Goal: Communication & Community: Participate in discussion

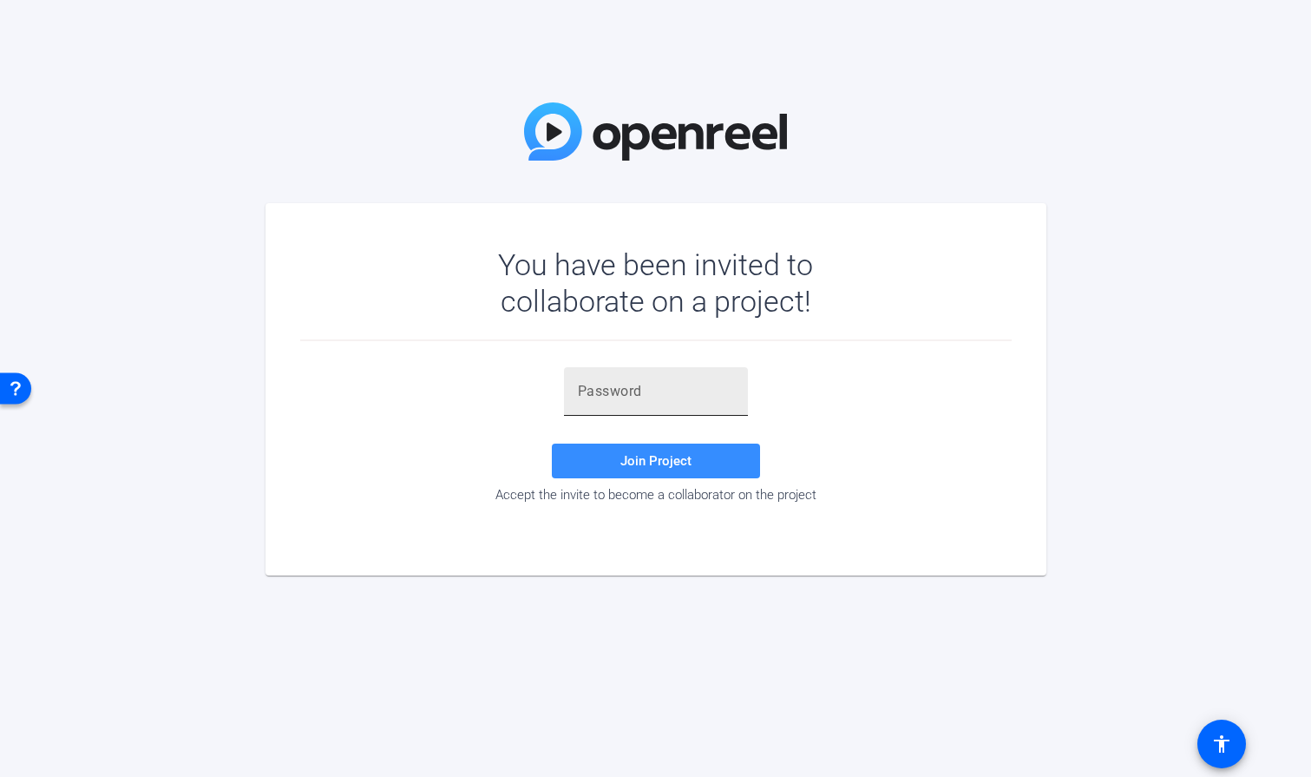
click at [646, 394] on input "text" at bounding box center [656, 391] width 156 height 21
paste input "A,zTfY"
type input "A,zTfY"
click at [641, 460] on span "Join Project" at bounding box center [655, 461] width 71 height 16
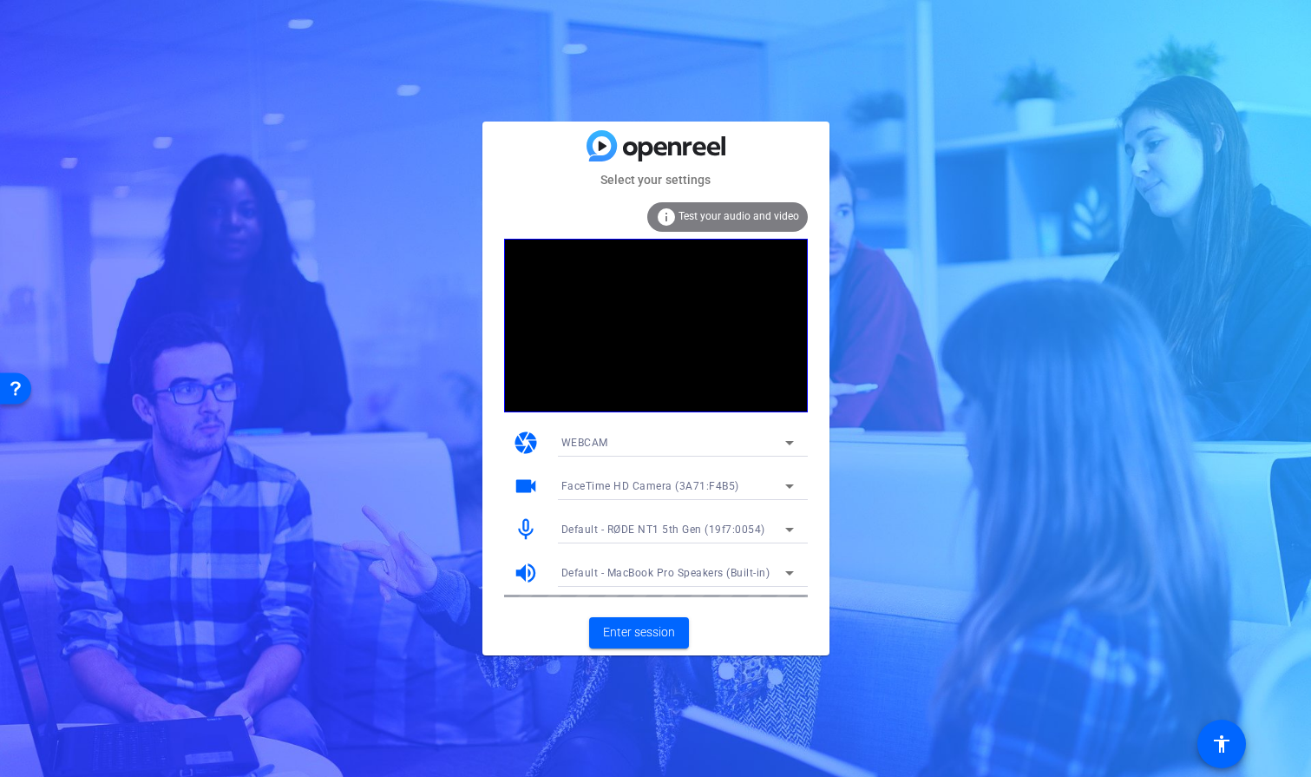
click at [786, 482] on icon at bounding box center [789, 485] width 21 height 21
click at [804, 474] on div at bounding box center [655, 388] width 1311 height 777
click at [787, 523] on icon at bounding box center [789, 529] width 21 height 21
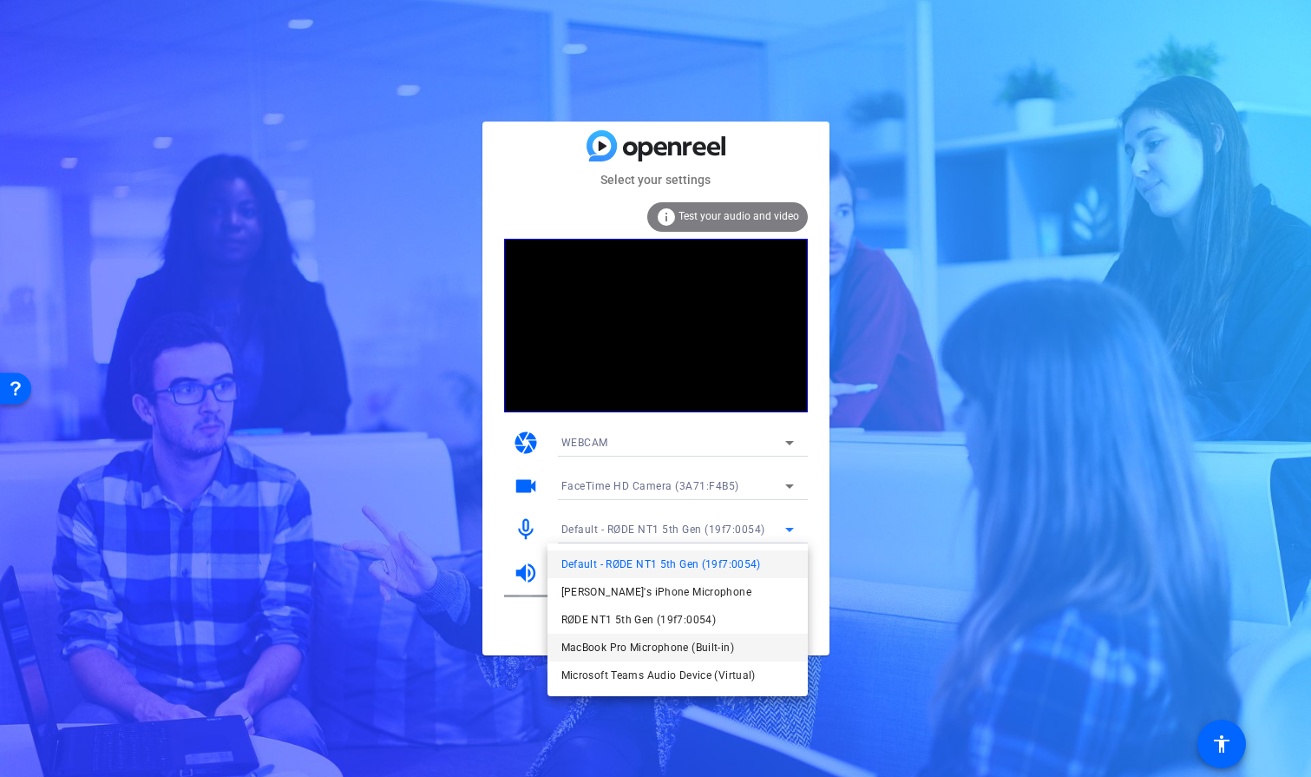
click at [715, 637] on span "MacBook Pro Microphone (Built-in)" at bounding box center [647, 647] width 173 height 21
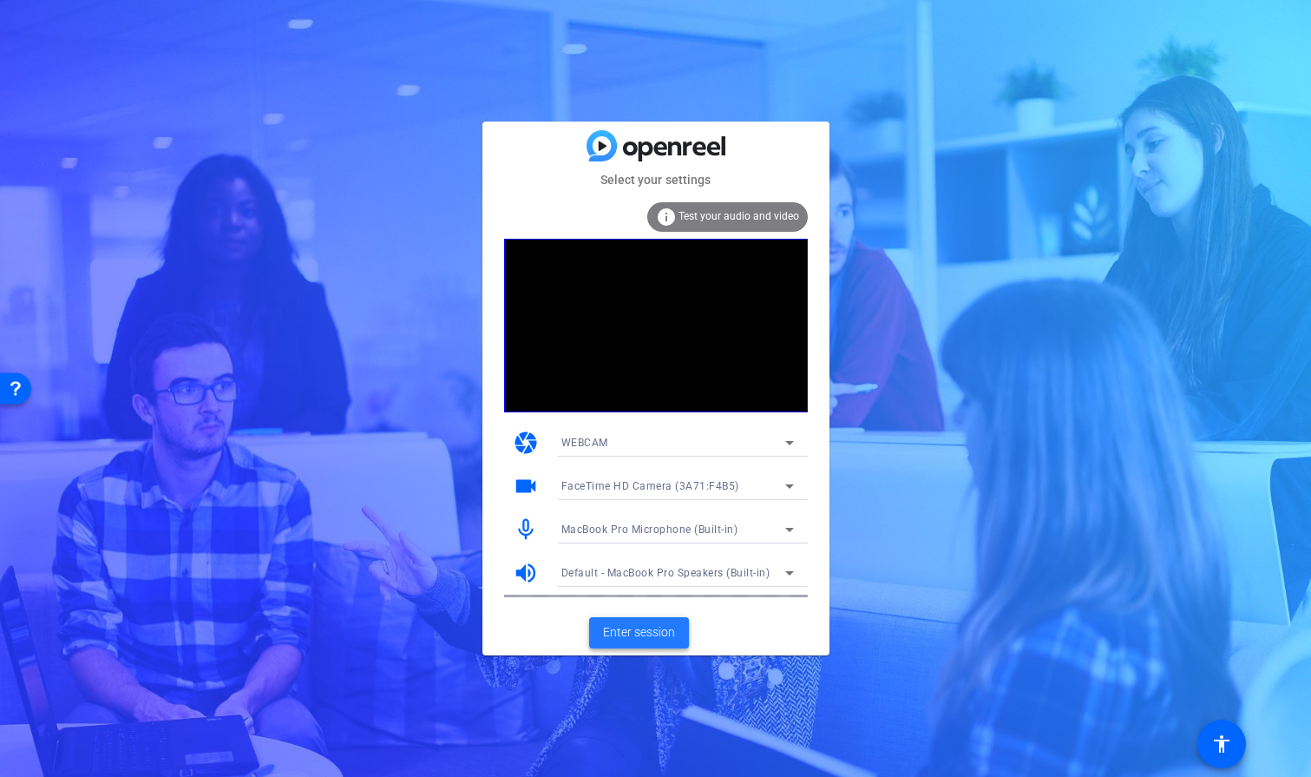
click at [643, 626] on span "Enter session" at bounding box center [639, 632] width 72 height 18
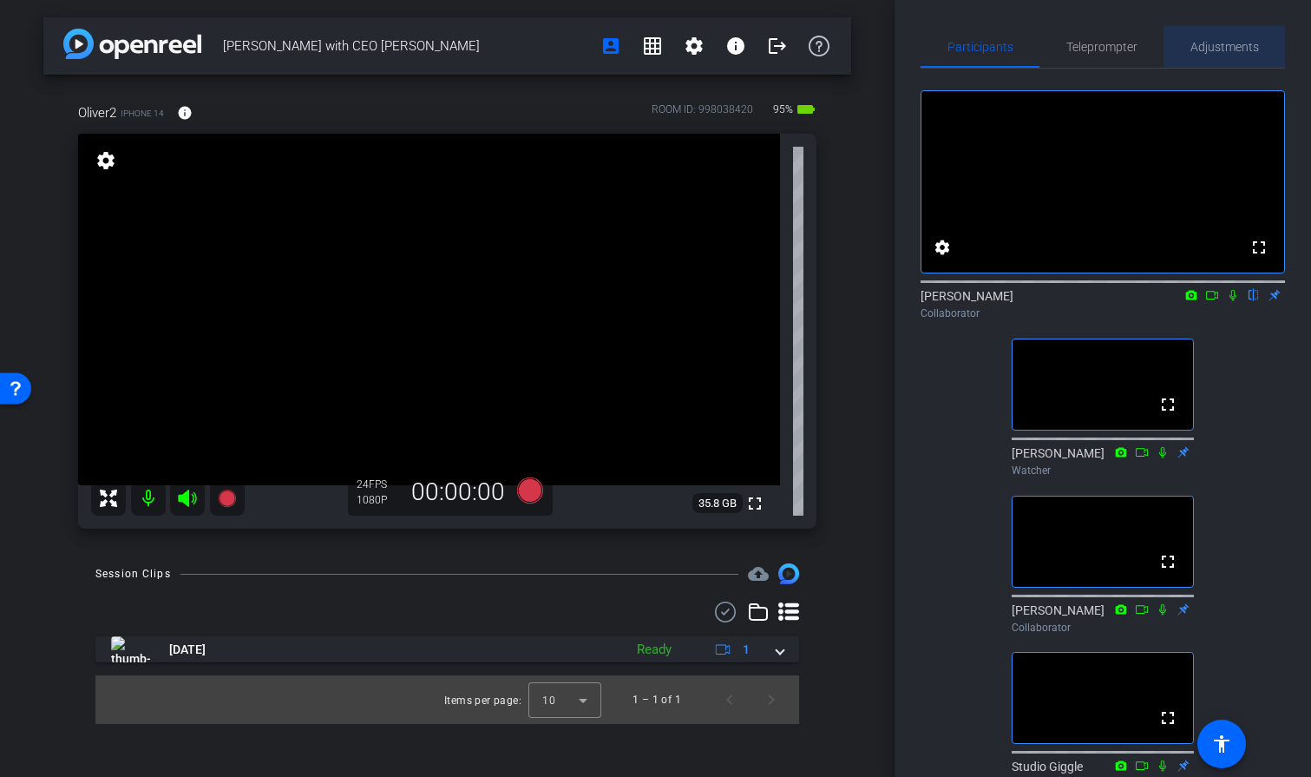
click at [1218, 38] on span "Adjustments" at bounding box center [1224, 47] width 69 height 42
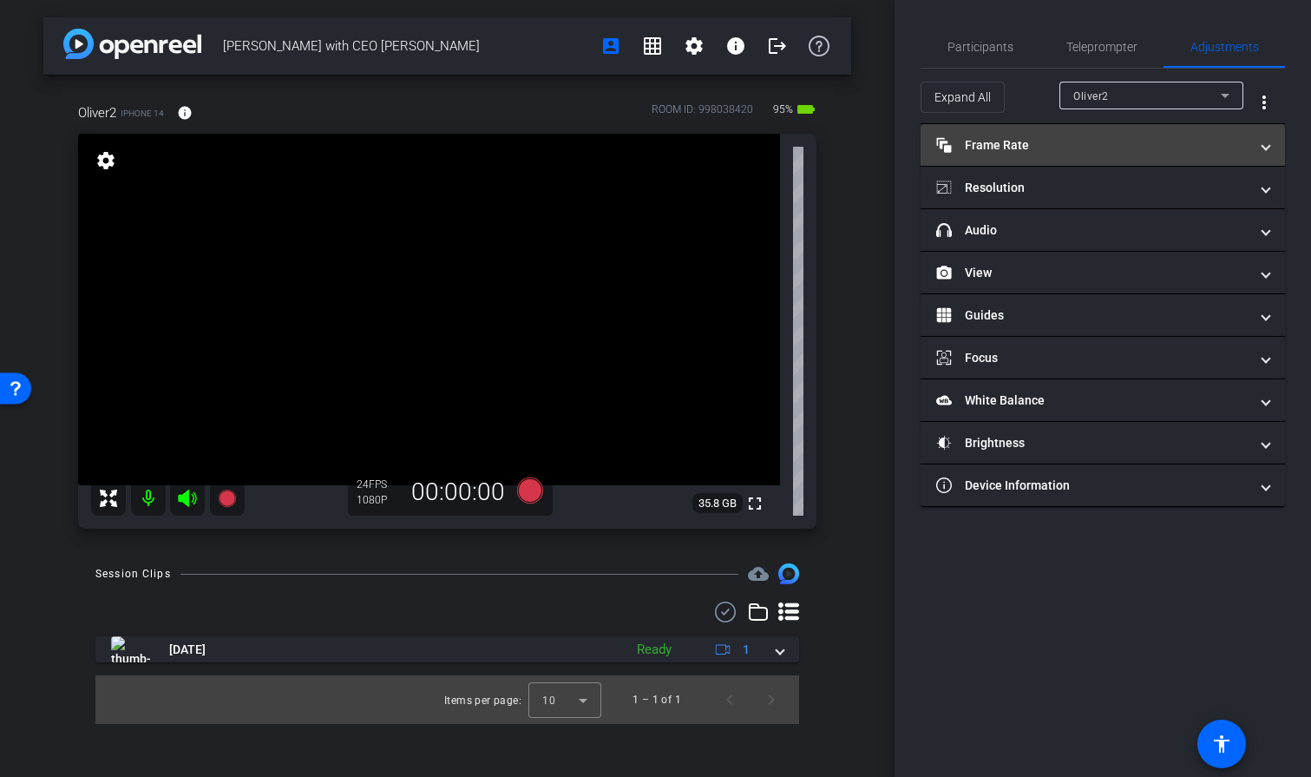
click at [1268, 153] on span at bounding box center [1265, 145] width 7 height 18
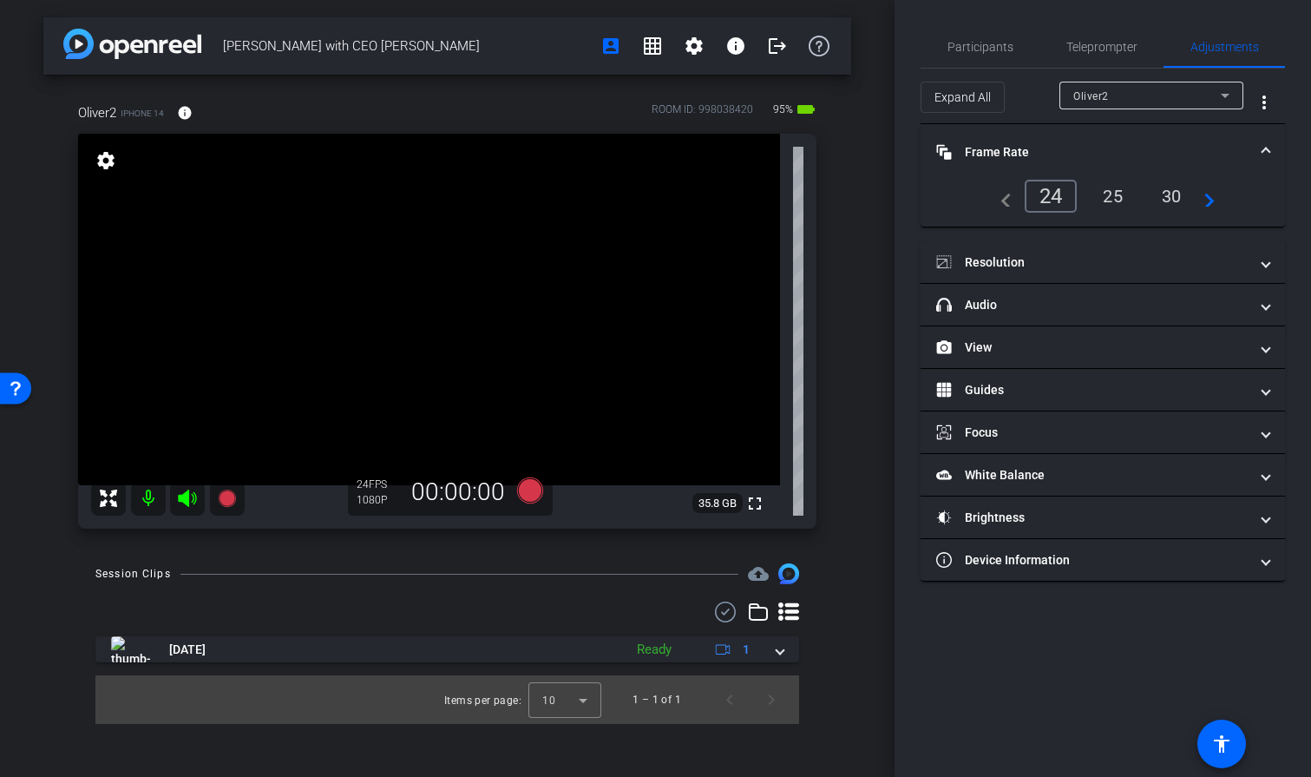
click at [1108, 193] on div "25" at bounding box center [1113, 196] width 46 height 30
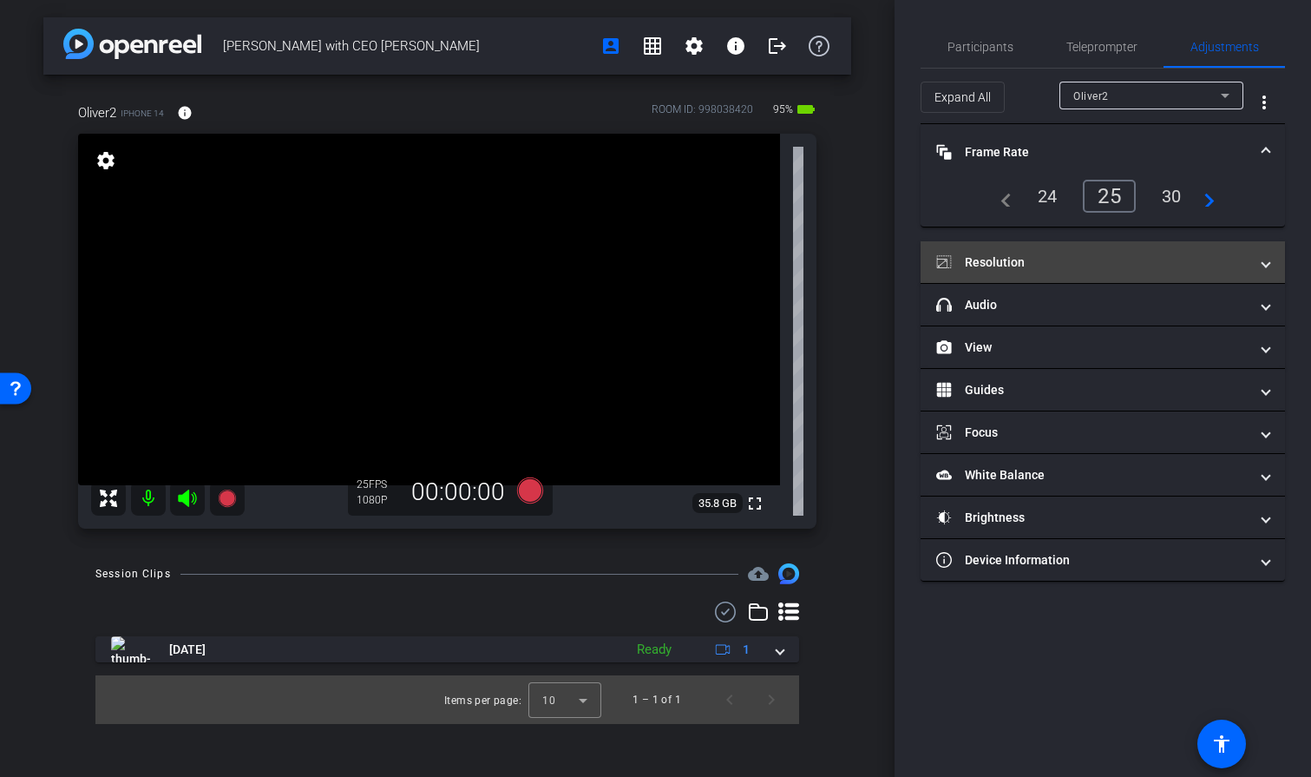
click at [1269, 255] on span at bounding box center [1265, 262] width 7 height 18
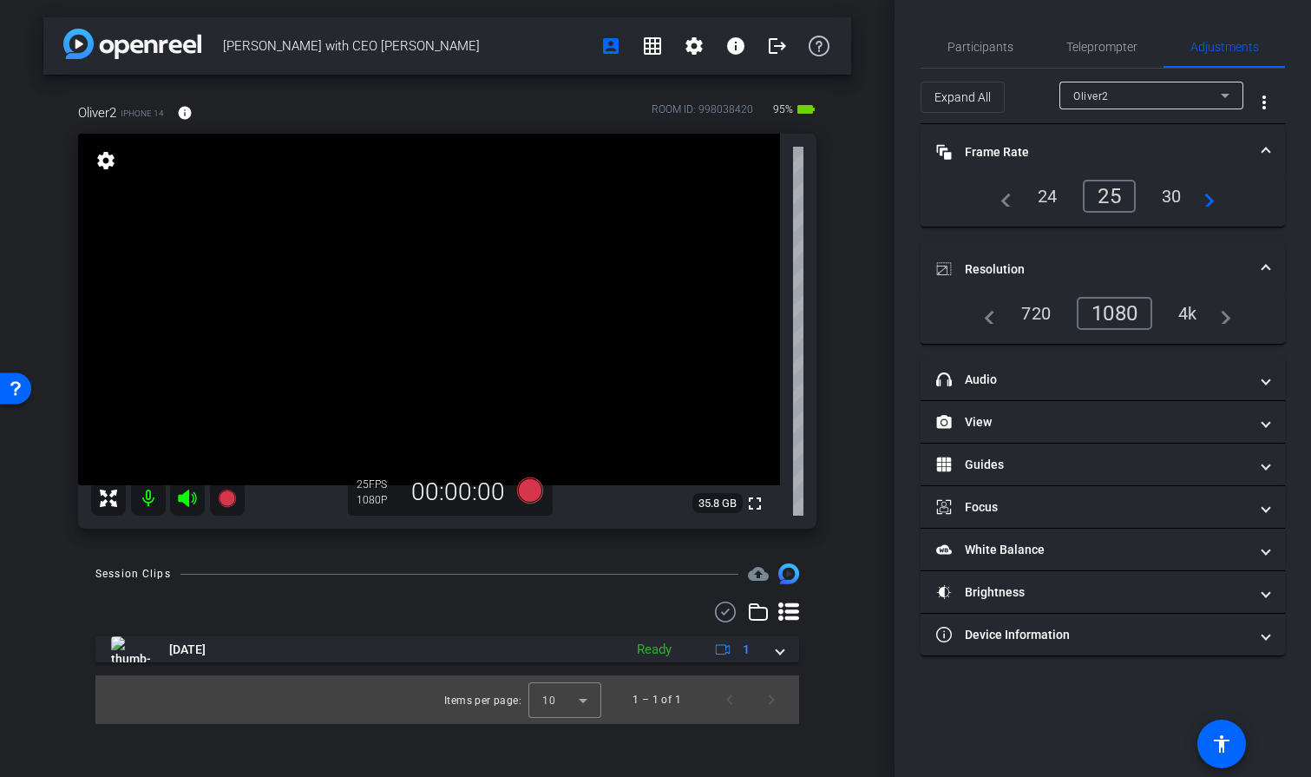
click at [1182, 305] on div "4k" at bounding box center [1187, 313] width 45 height 30
click at [981, 43] on span "Participants" at bounding box center [980, 47] width 66 height 12
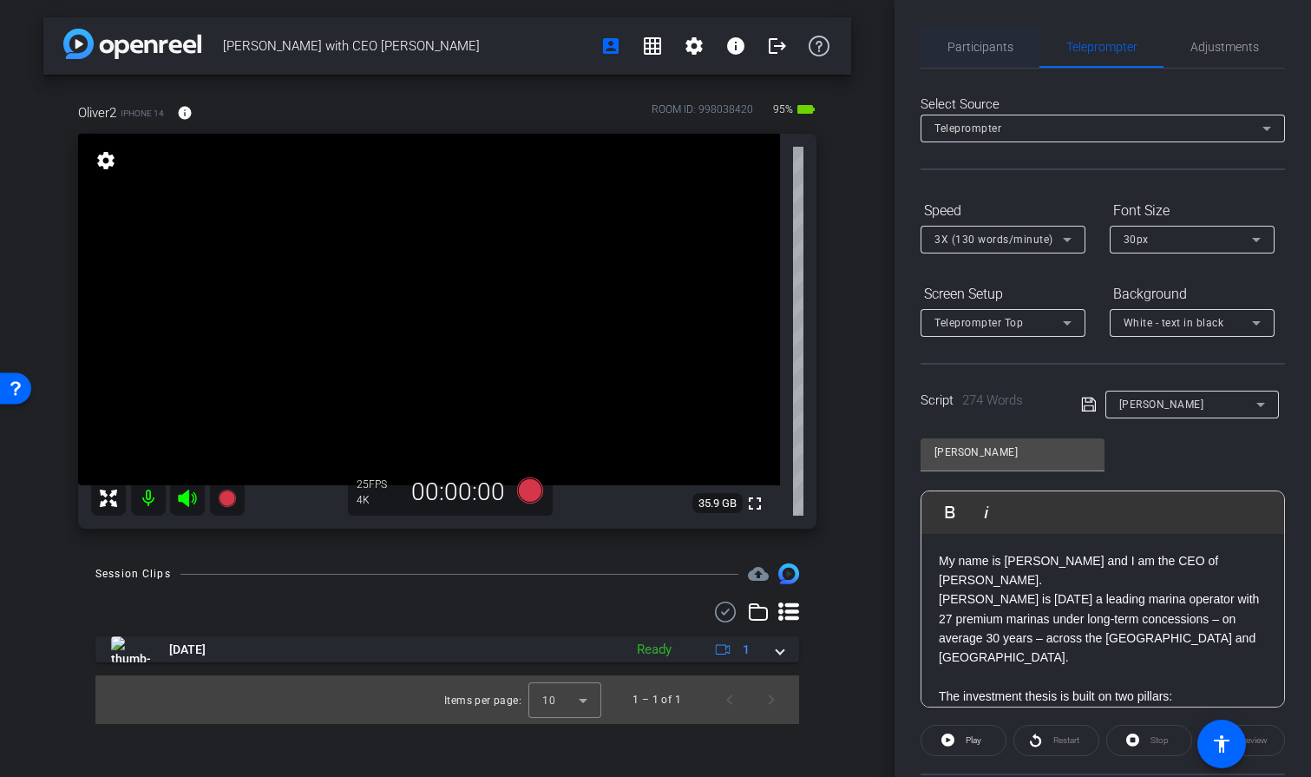
click at [966, 48] on span "Participants" at bounding box center [980, 47] width 66 height 12
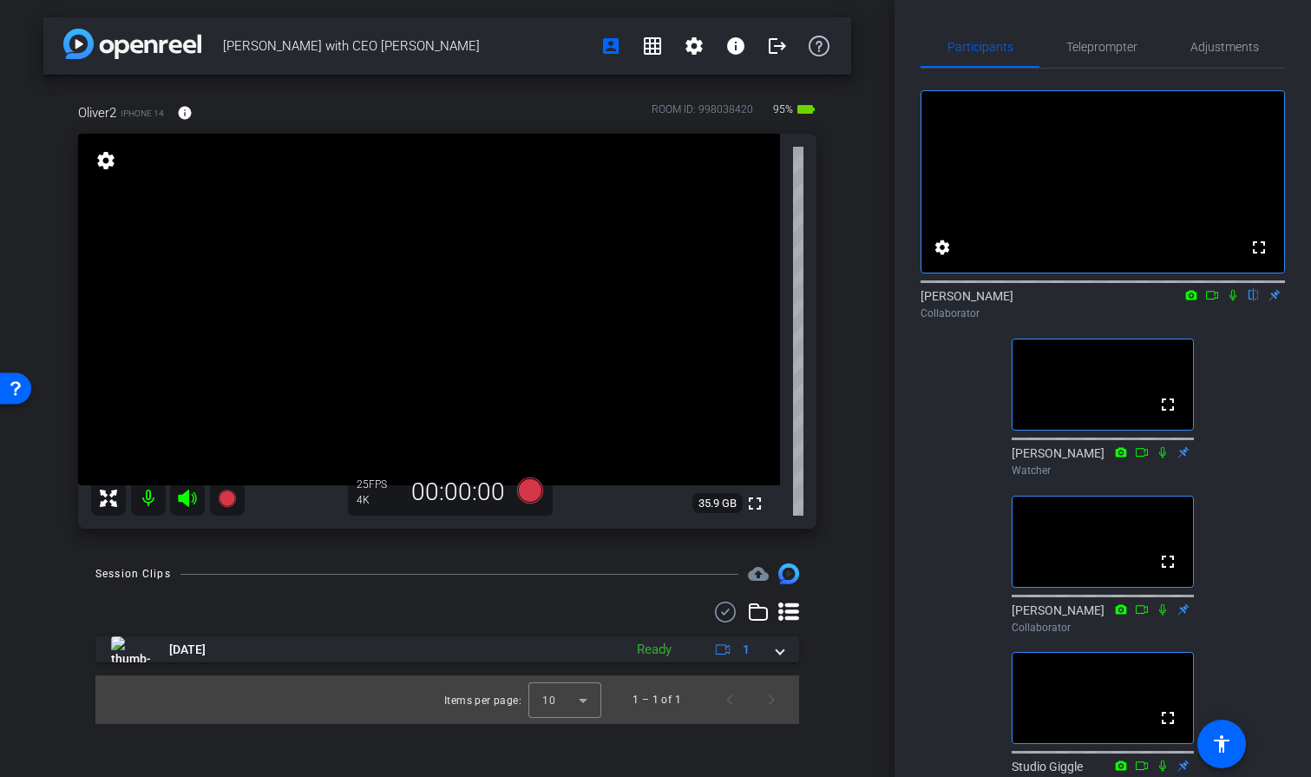
click at [1192, 301] on icon at bounding box center [1191, 295] width 14 height 12
click at [1214, 319] on div at bounding box center [655, 388] width 1311 height 777
click at [1214, 299] on icon at bounding box center [1212, 295] width 12 height 9
click at [1258, 301] on icon at bounding box center [1254, 295] width 14 height 12
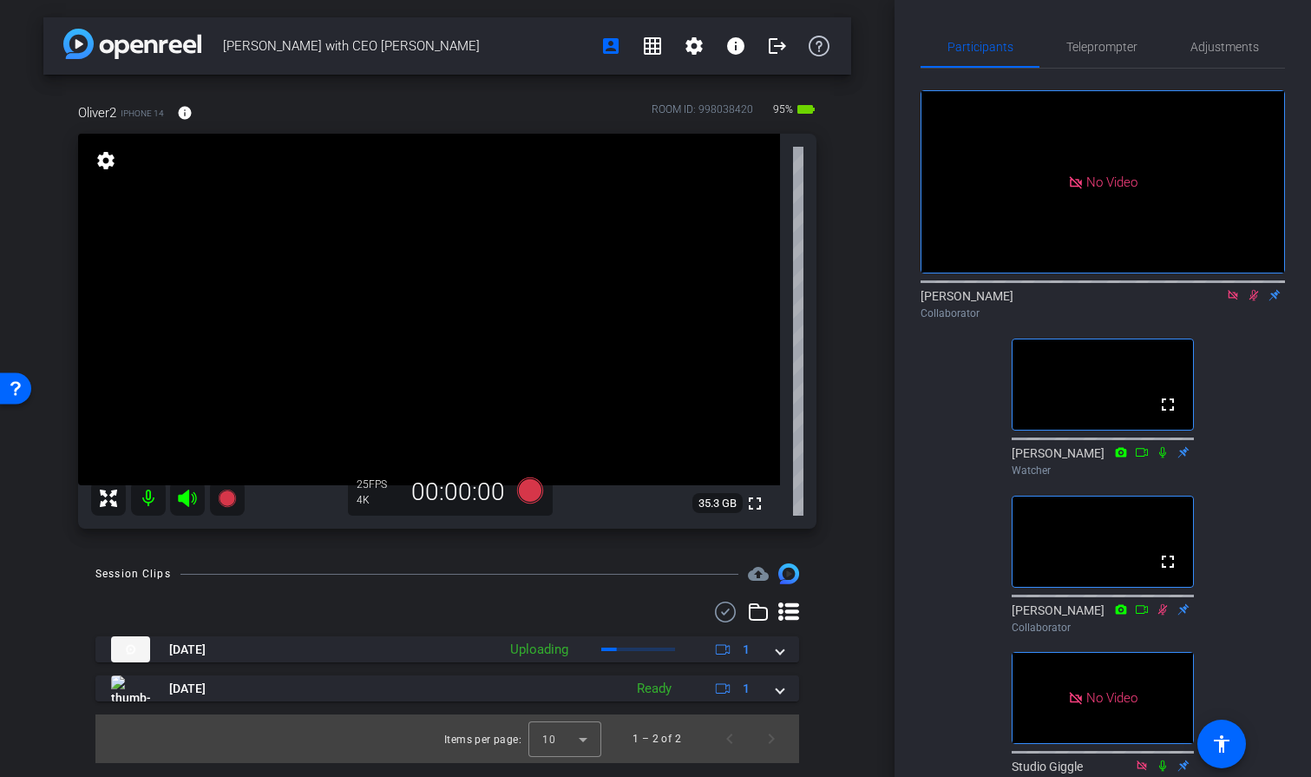
click at [1237, 299] on icon at bounding box center [1233, 295] width 10 height 10
click at [1236, 301] on icon at bounding box center [1234, 295] width 10 height 11
click at [1095, 47] on span "Teleprompter" at bounding box center [1101, 47] width 71 height 12
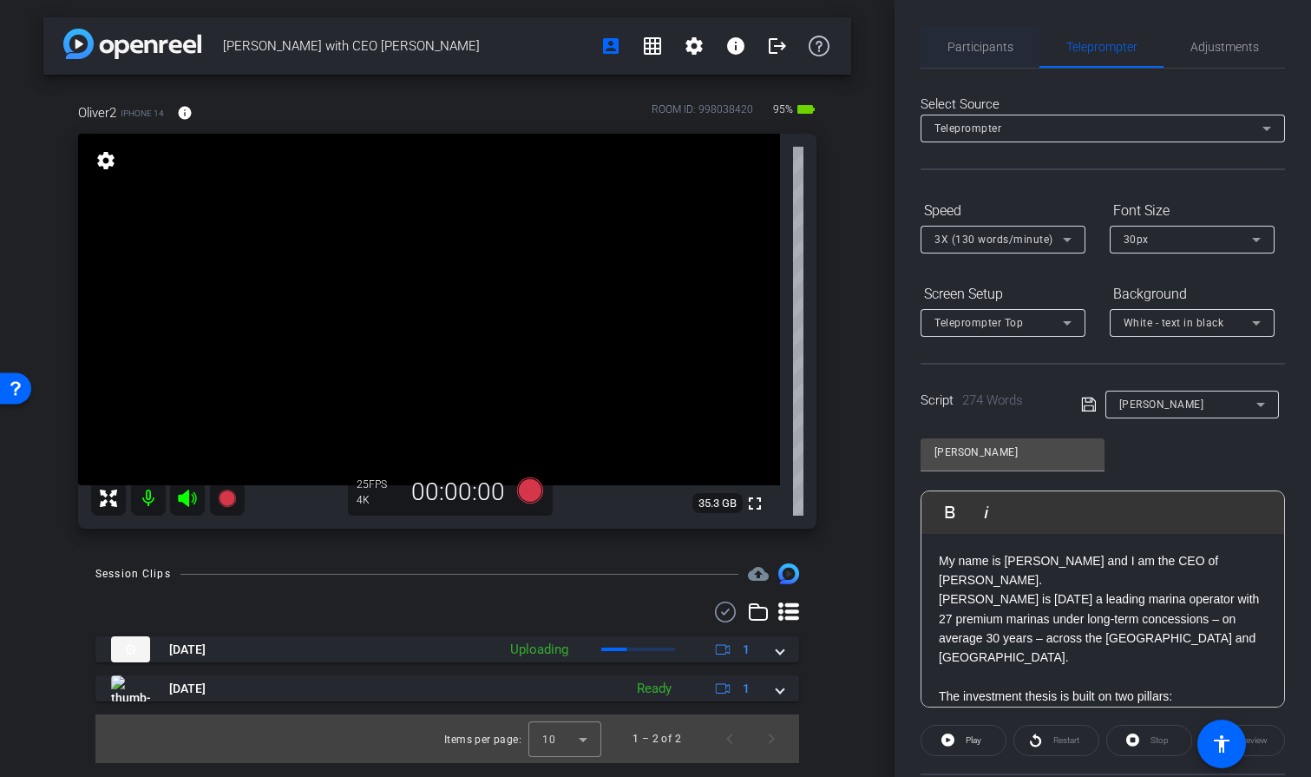
click at [993, 47] on span "Participants" at bounding box center [980, 47] width 66 height 12
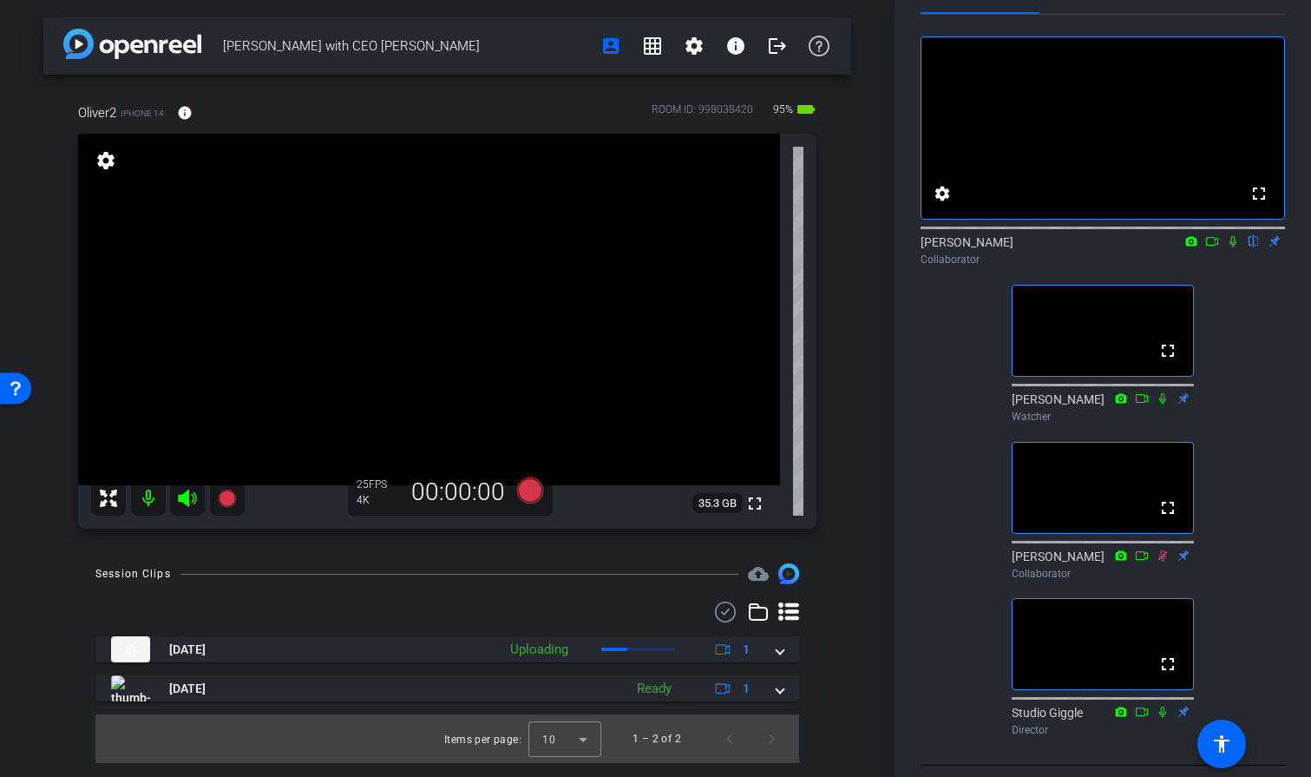
scroll to position [53, 0]
click at [1209, 248] on icon at bounding box center [1212, 242] width 14 height 12
click at [1253, 248] on icon at bounding box center [1254, 242] width 14 height 12
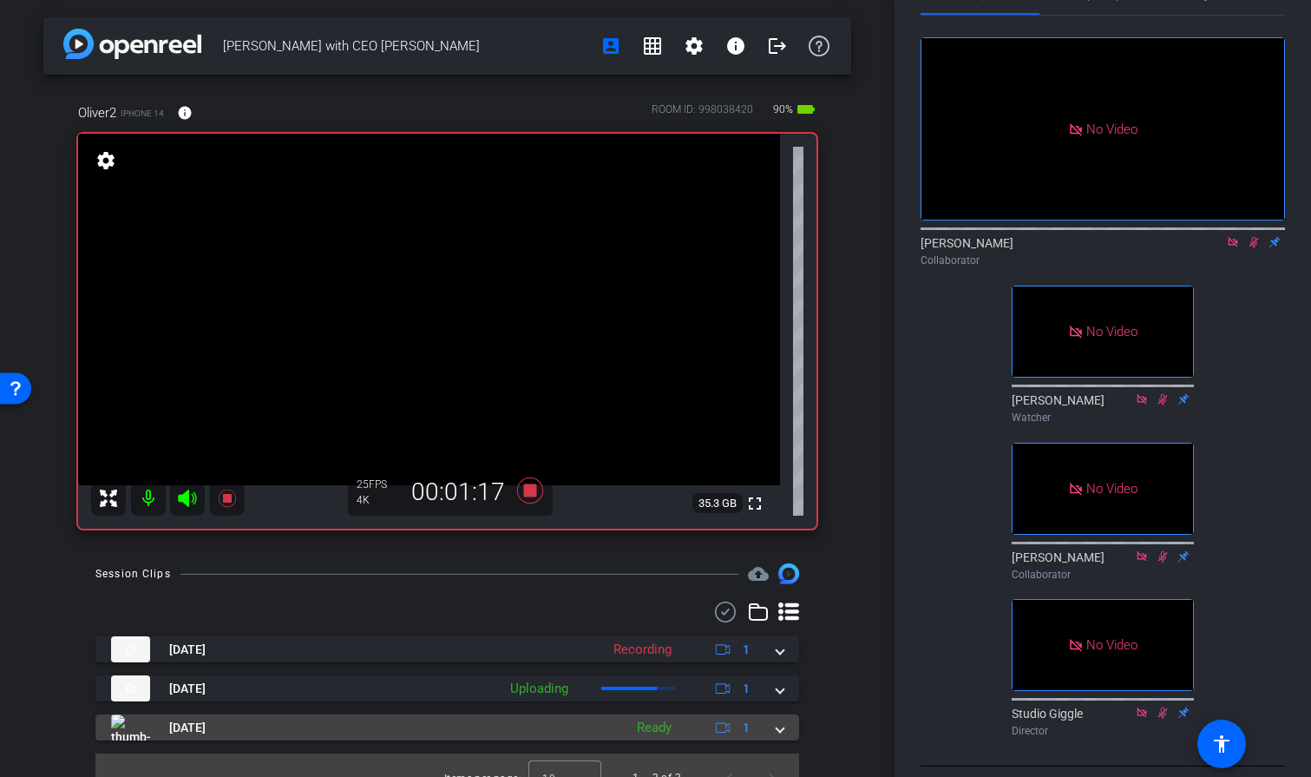
click at [780, 730] on span at bounding box center [780, 727] width 7 height 18
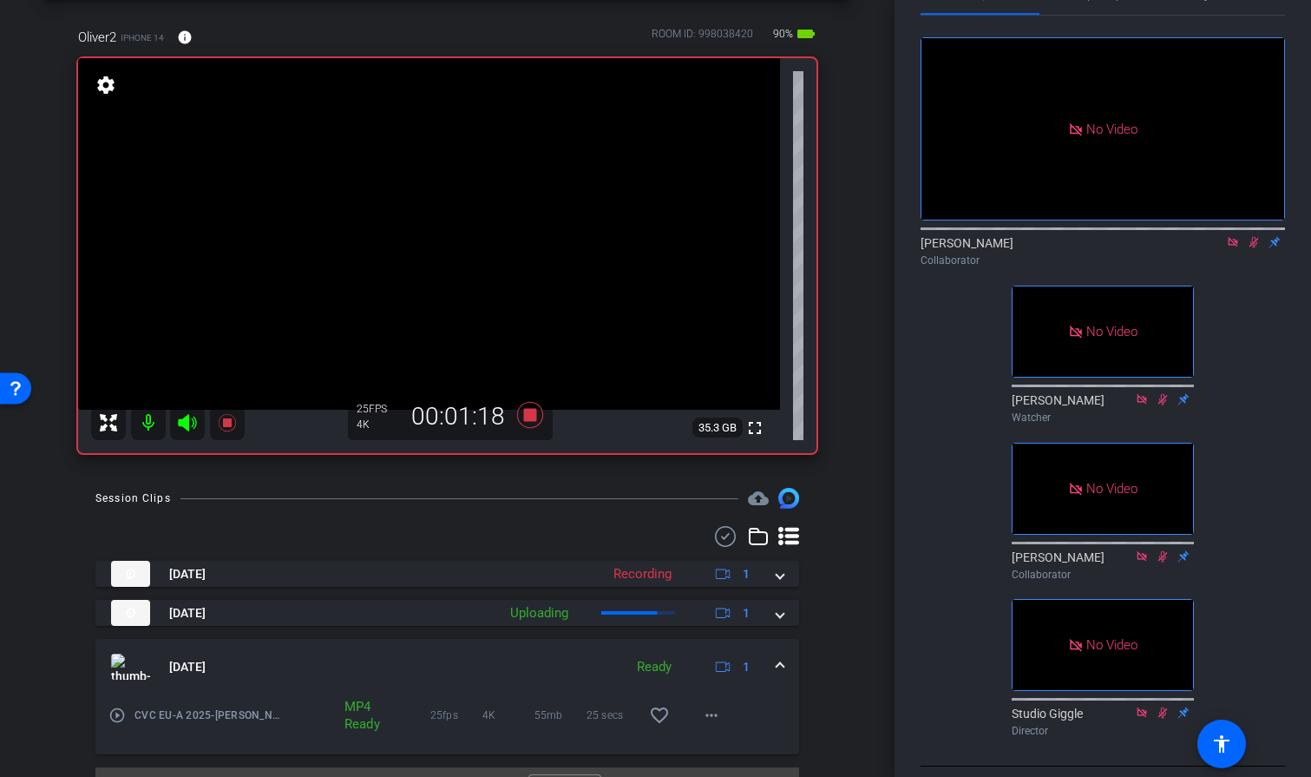
scroll to position [115, 0]
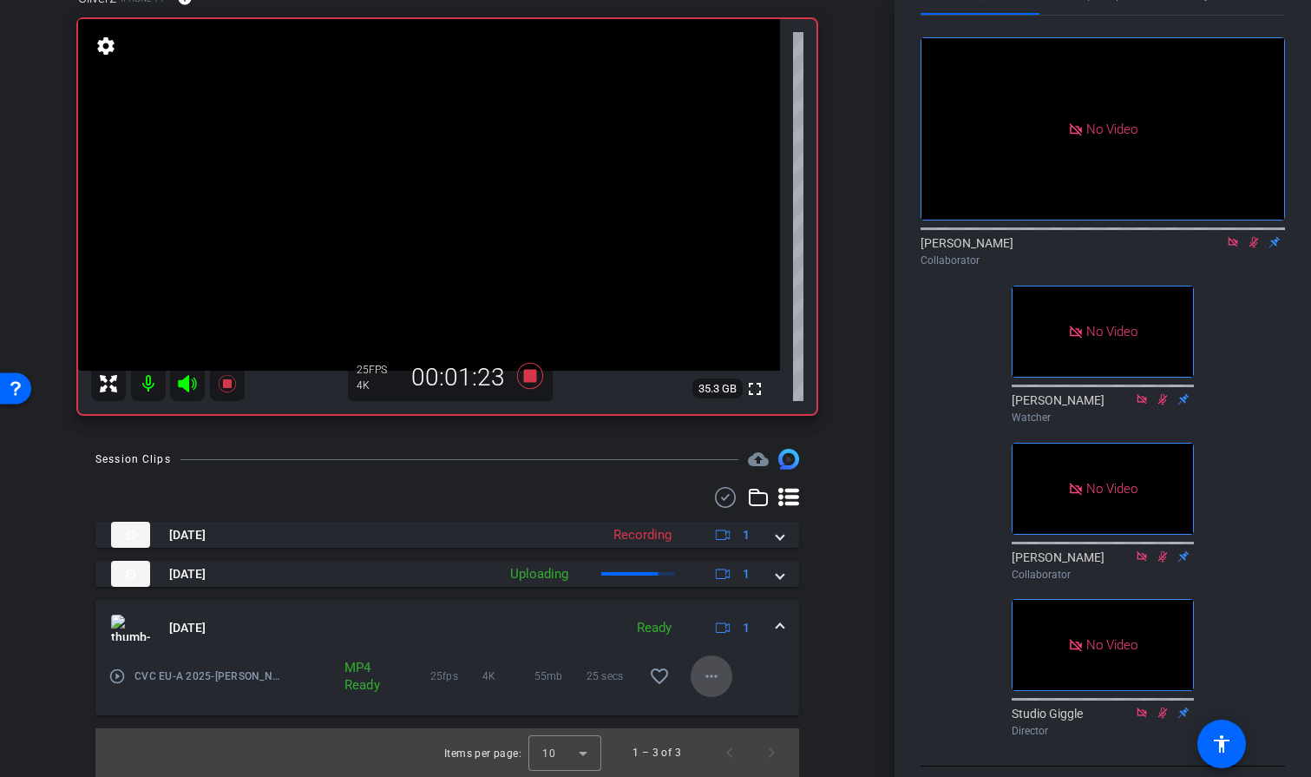
click at [712, 679] on mat-icon "more_horiz" at bounding box center [711, 675] width 21 height 21
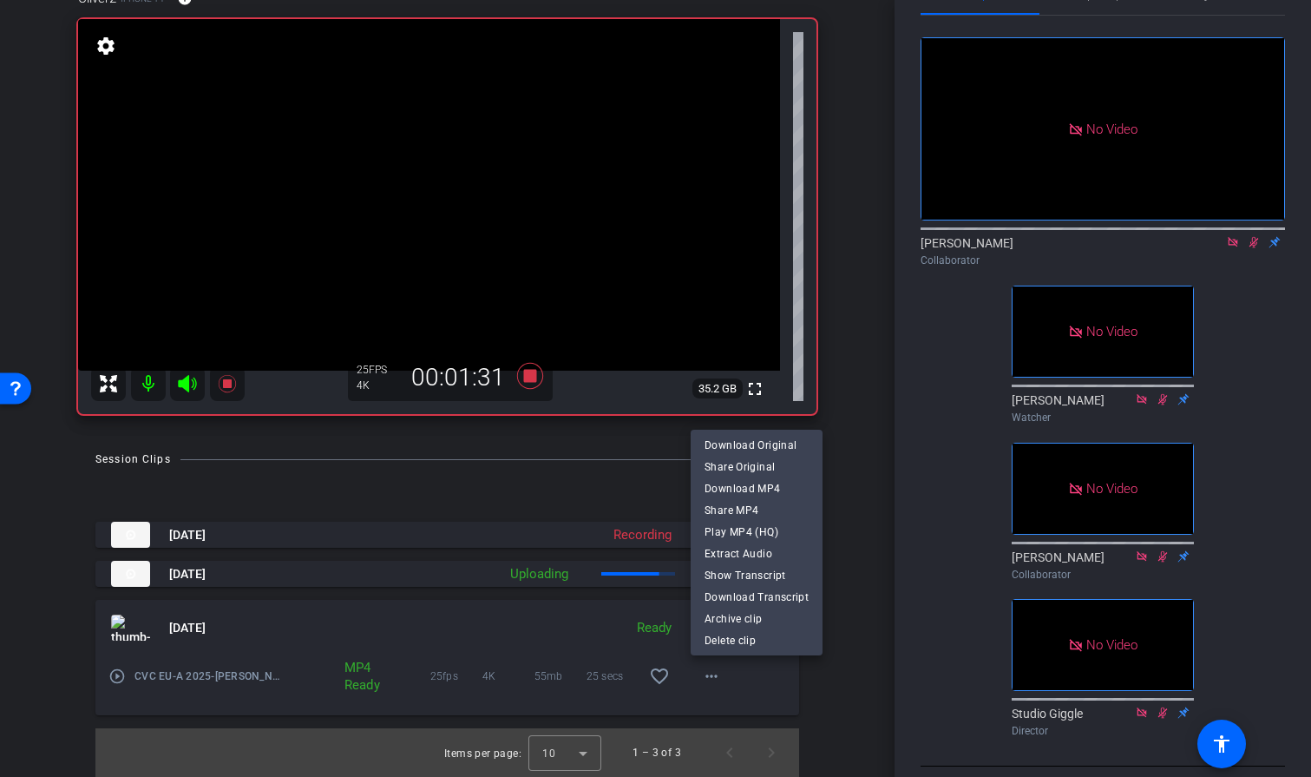
click at [853, 443] on div at bounding box center [655, 388] width 1311 height 777
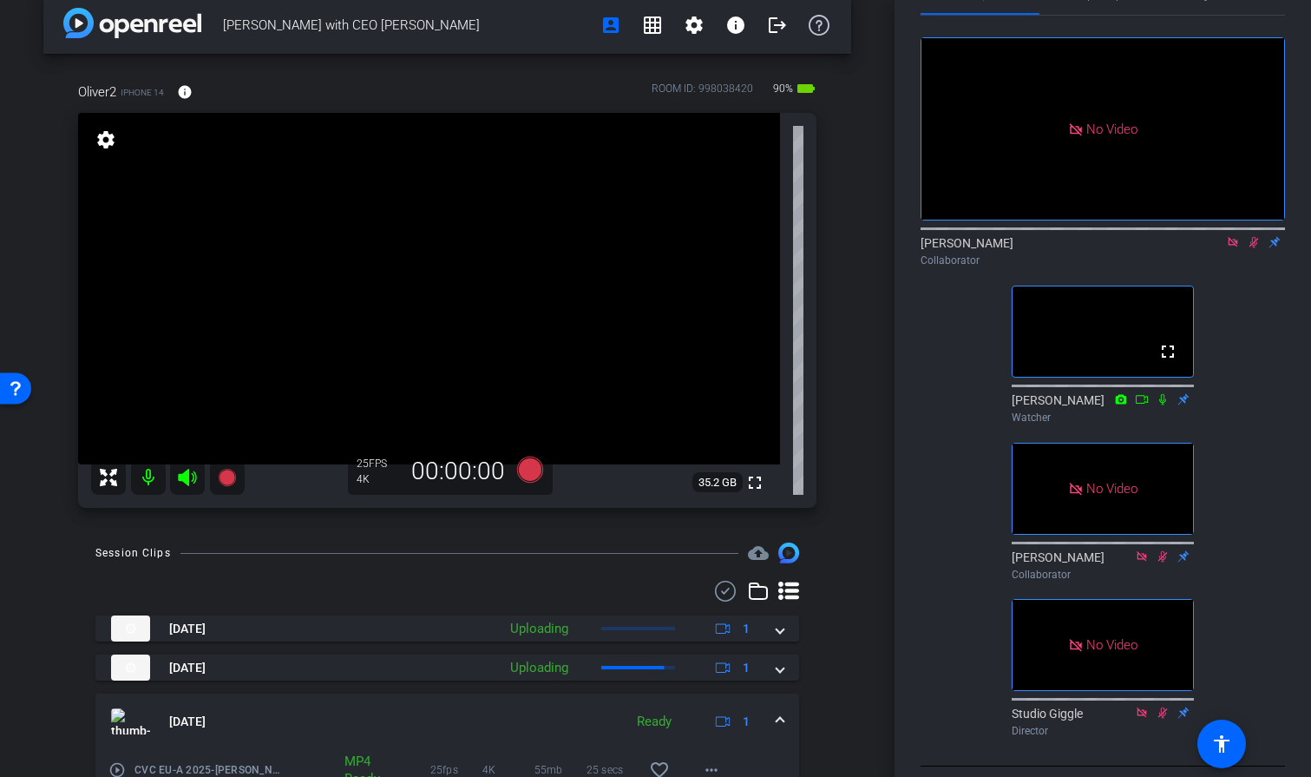
scroll to position [17, 0]
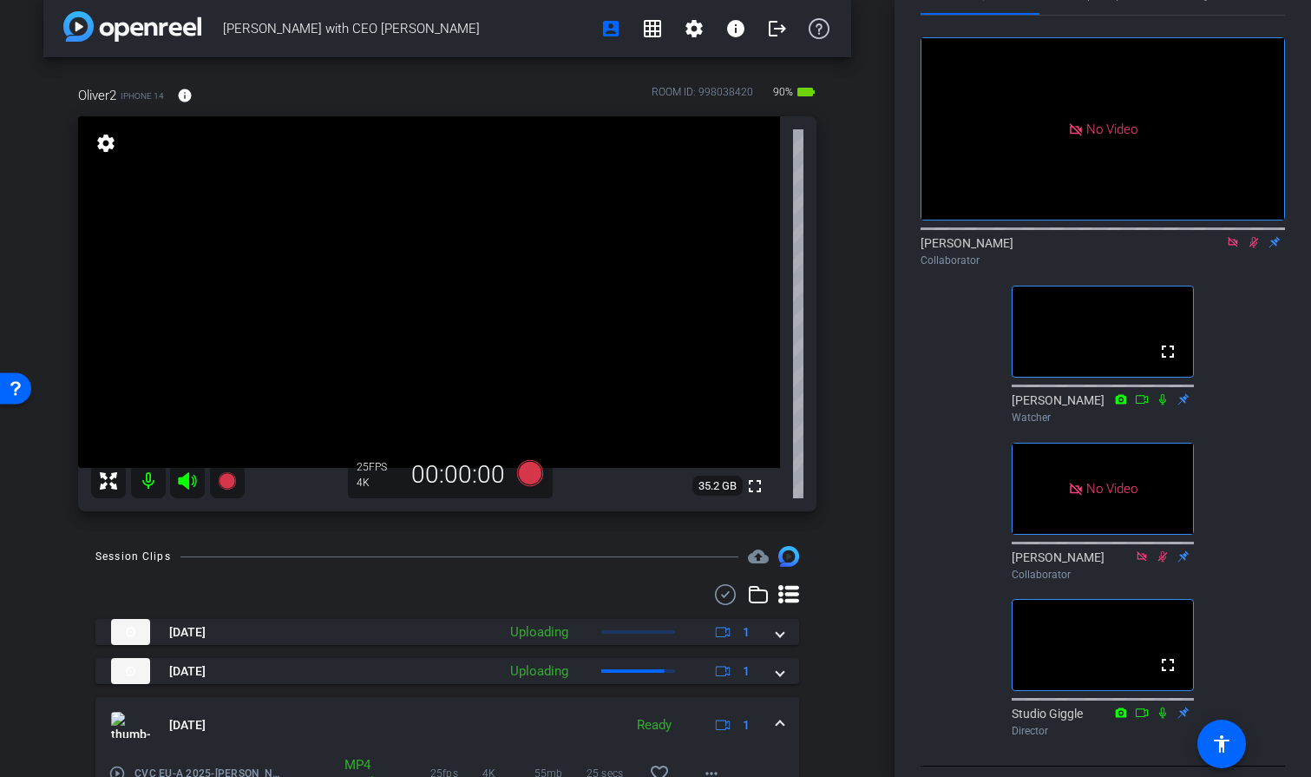
click at [1257, 248] on icon at bounding box center [1254, 242] width 14 height 12
click at [1236, 248] on icon at bounding box center [1233, 242] width 14 height 12
click at [1231, 248] on icon at bounding box center [1233, 242] width 14 height 12
click at [1211, 250] on mat-icon at bounding box center [1212, 242] width 21 height 16
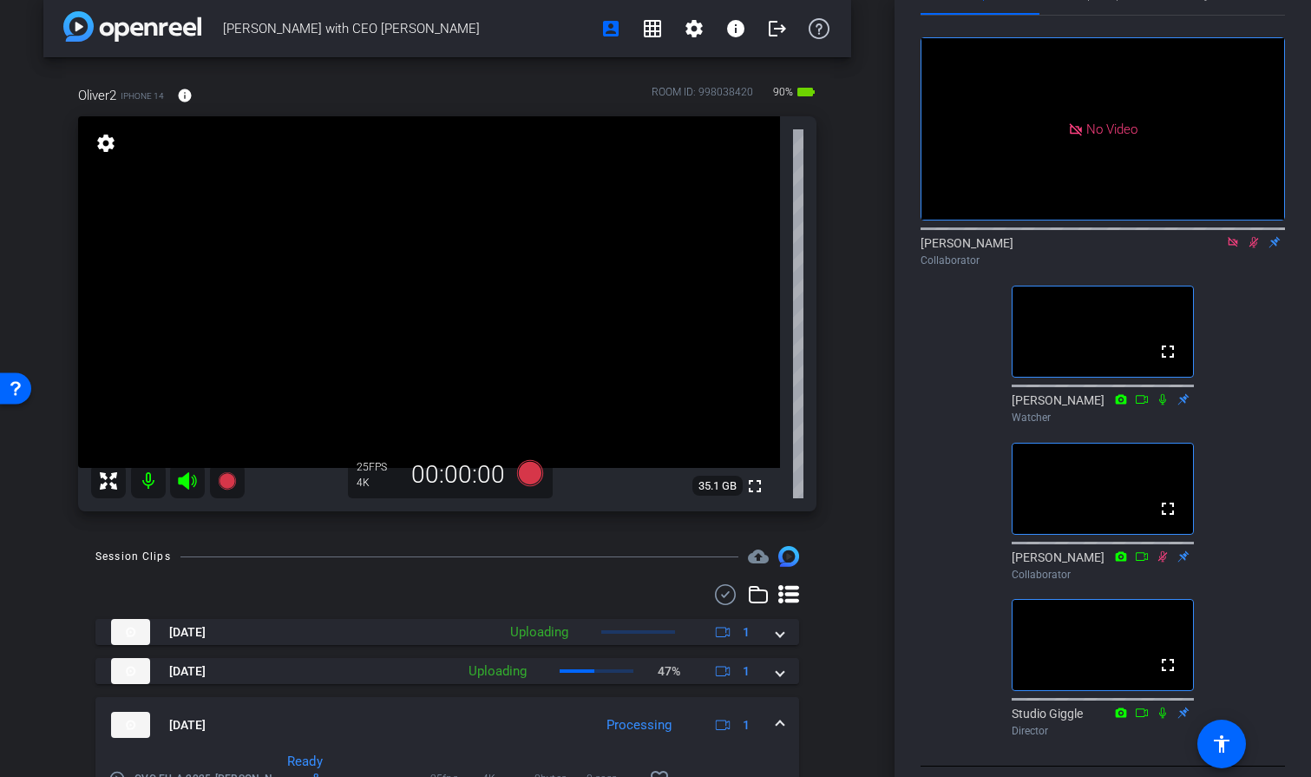
click at [1226, 248] on icon at bounding box center [1233, 242] width 14 height 12
click at [1235, 248] on icon at bounding box center [1234, 242] width 10 height 11
